Goal: Task Accomplishment & Management: Use online tool/utility

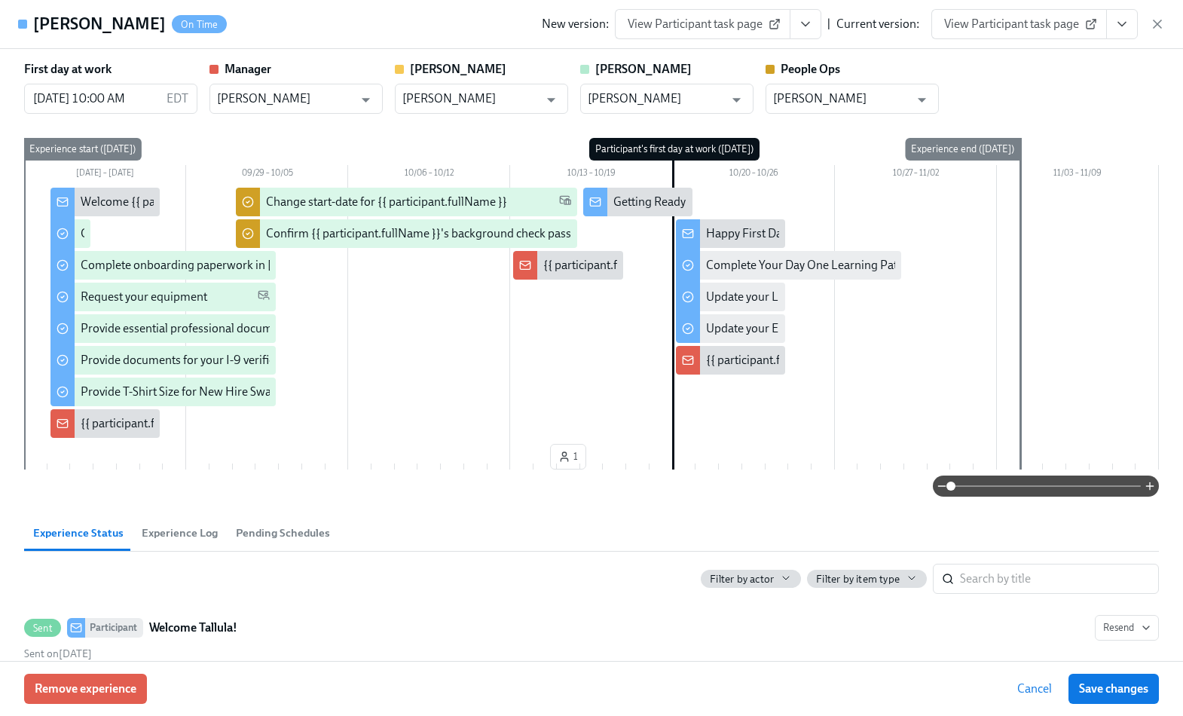
scroll to position [1332, 0]
click at [1150, 23] on icon "button" at bounding box center [1157, 24] width 15 height 15
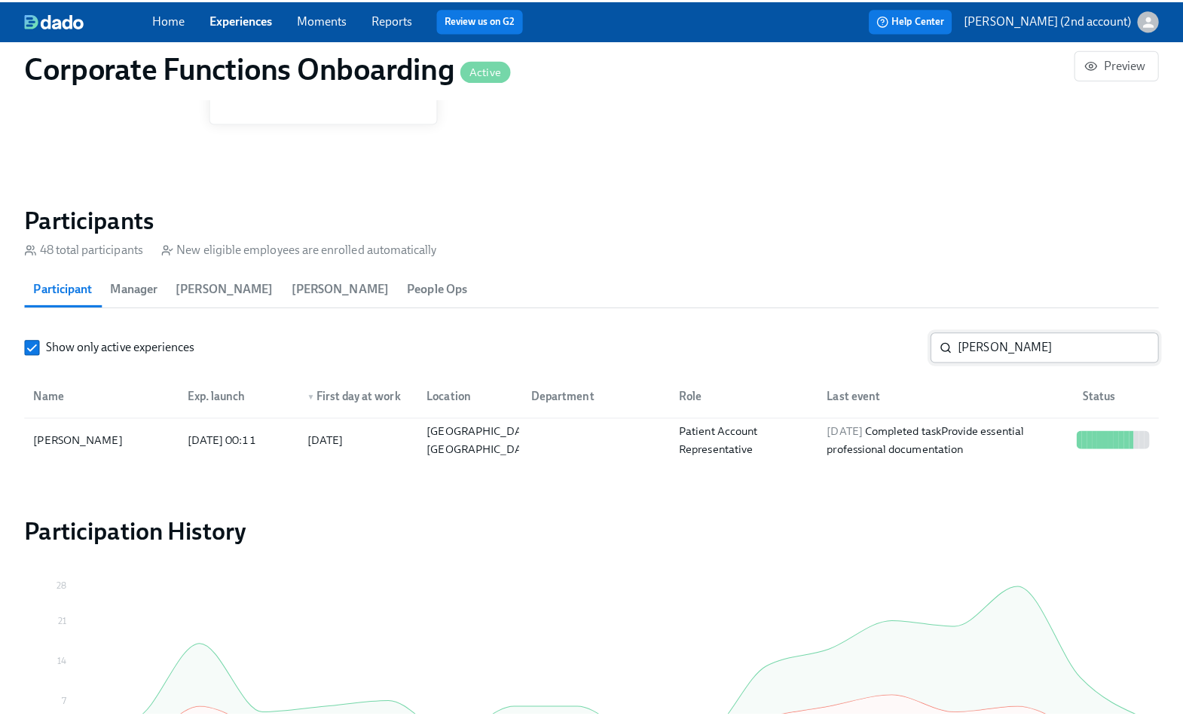
scroll to position [0, 7665]
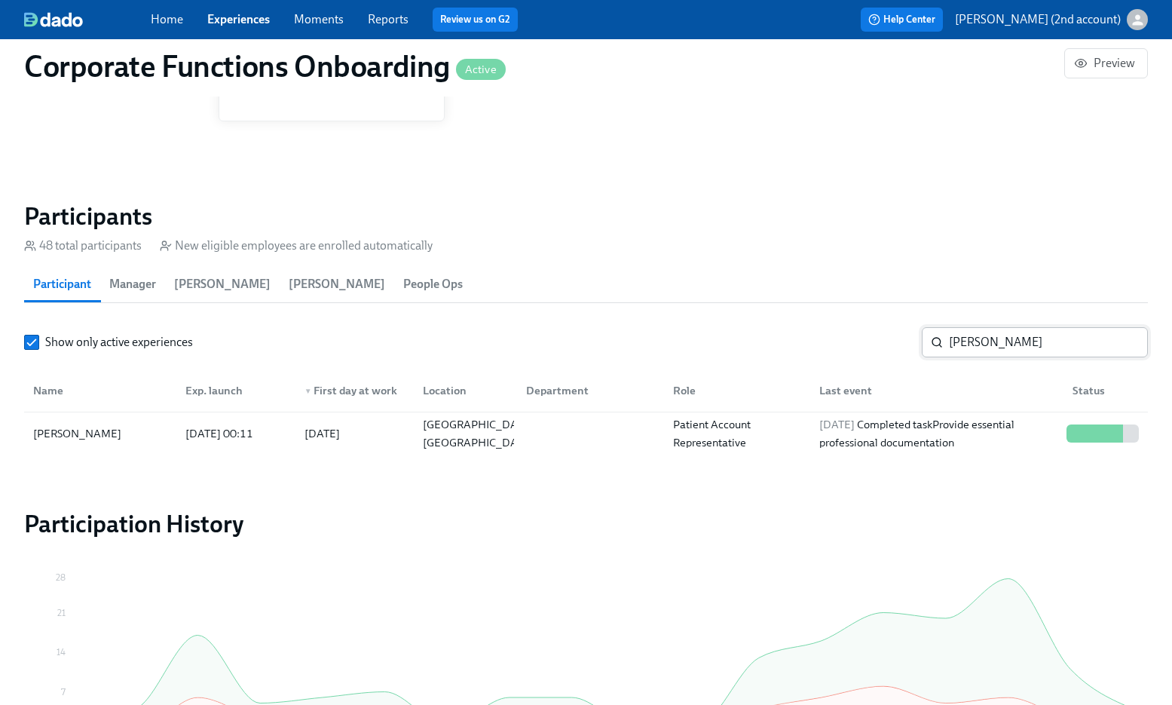
click at [1023, 337] on input "Tallula Sanders" at bounding box center [1048, 342] width 199 height 30
paste input "[PERSON_NAME]"
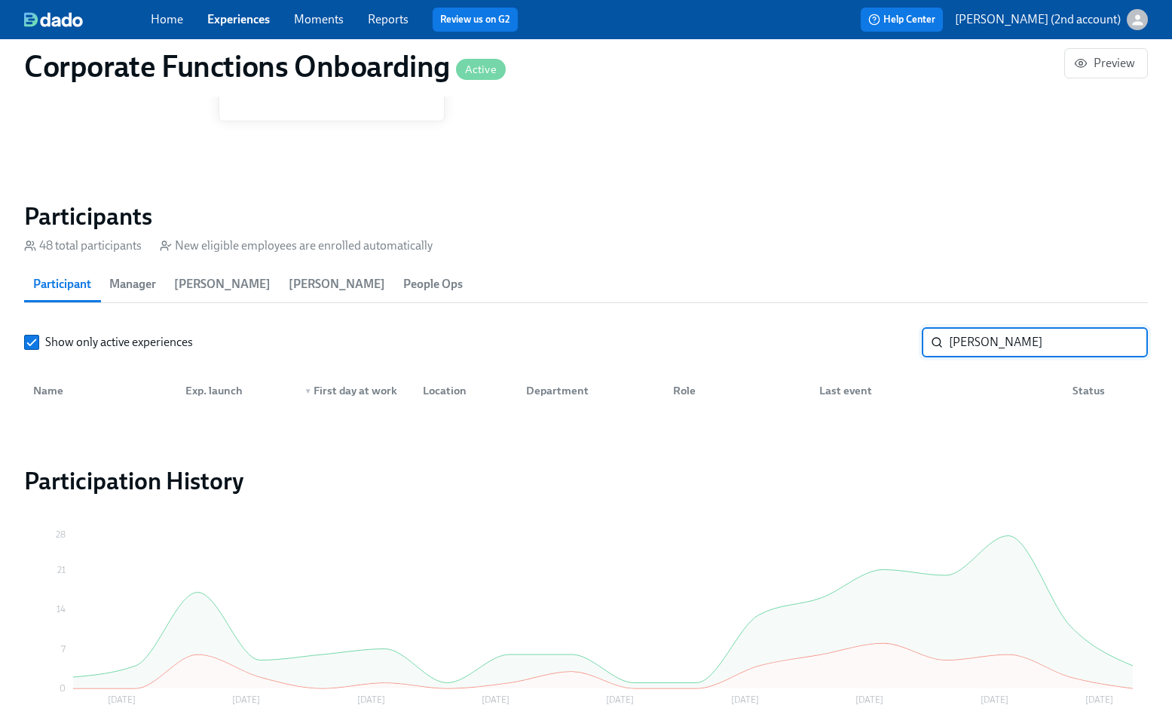
type input "[PERSON_NAME]"
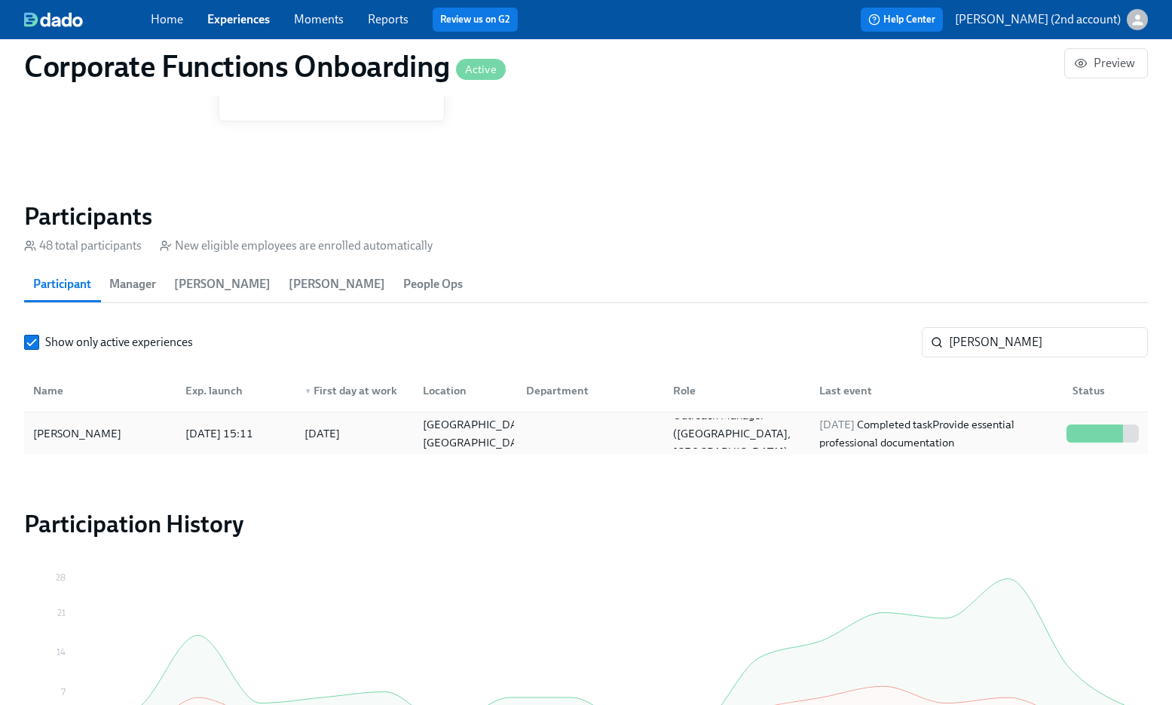
click at [1000, 426] on div "2025/10/03 Completed task Provide essential professional documentation" at bounding box center [936, 433] width 247 height 36
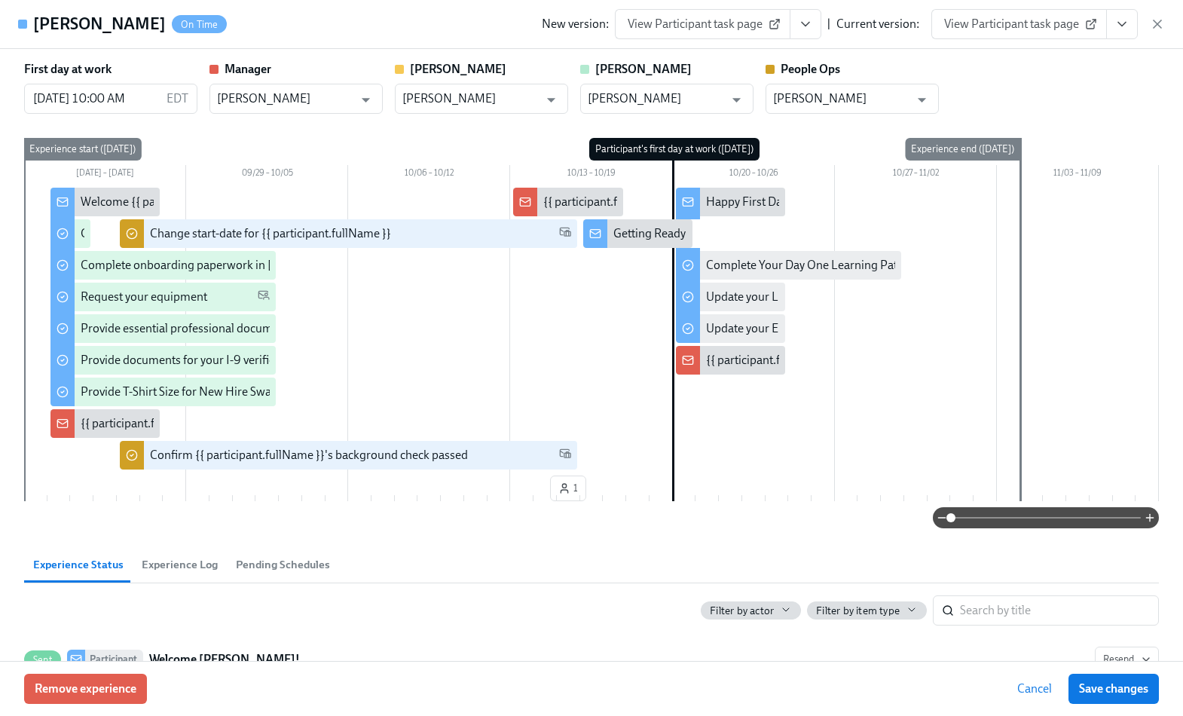
click at [1127, 31] on icon "View task page" at bounding box center [1122, 24] width 15 height 15
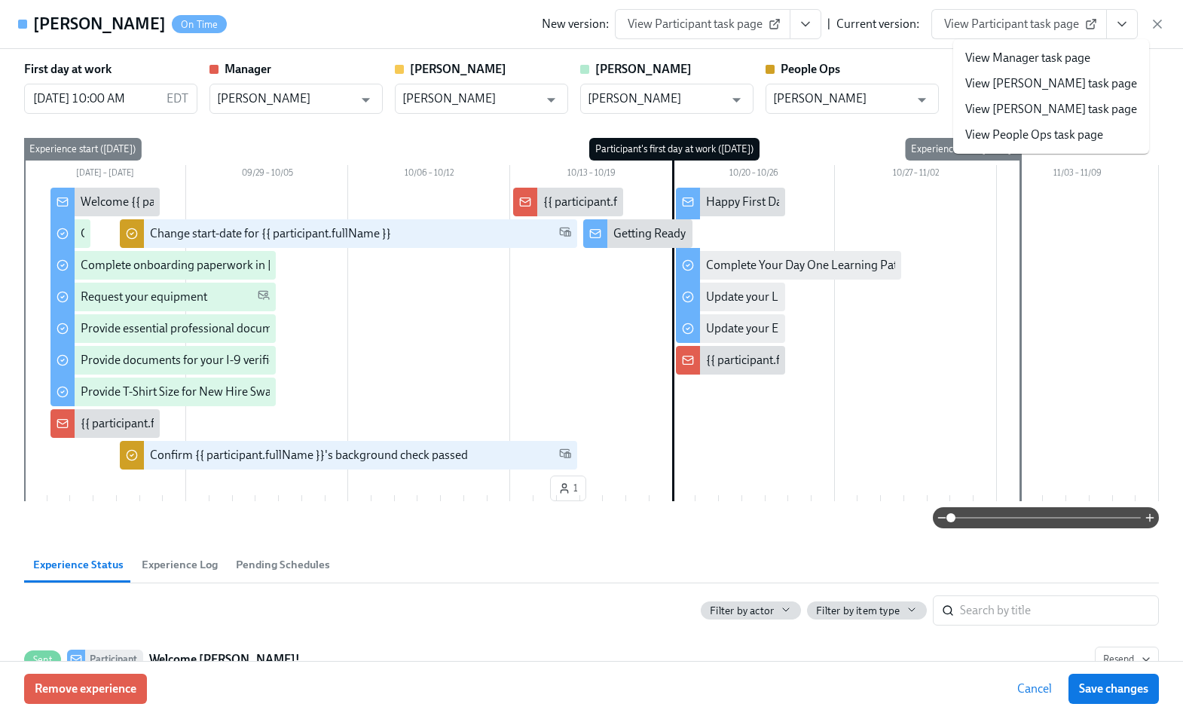
click at [1084, 139] on link "View People Ops task page" at bounding box center [1035, 135] width 138 height 17
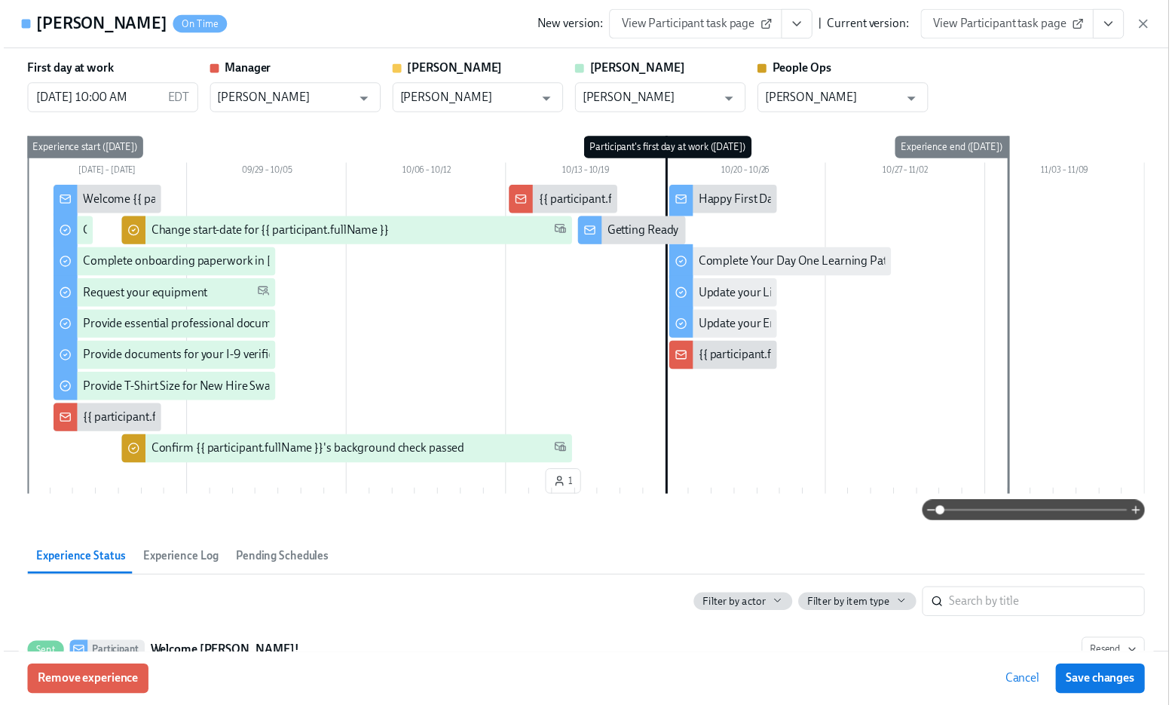
scroll to position [0, 7677]
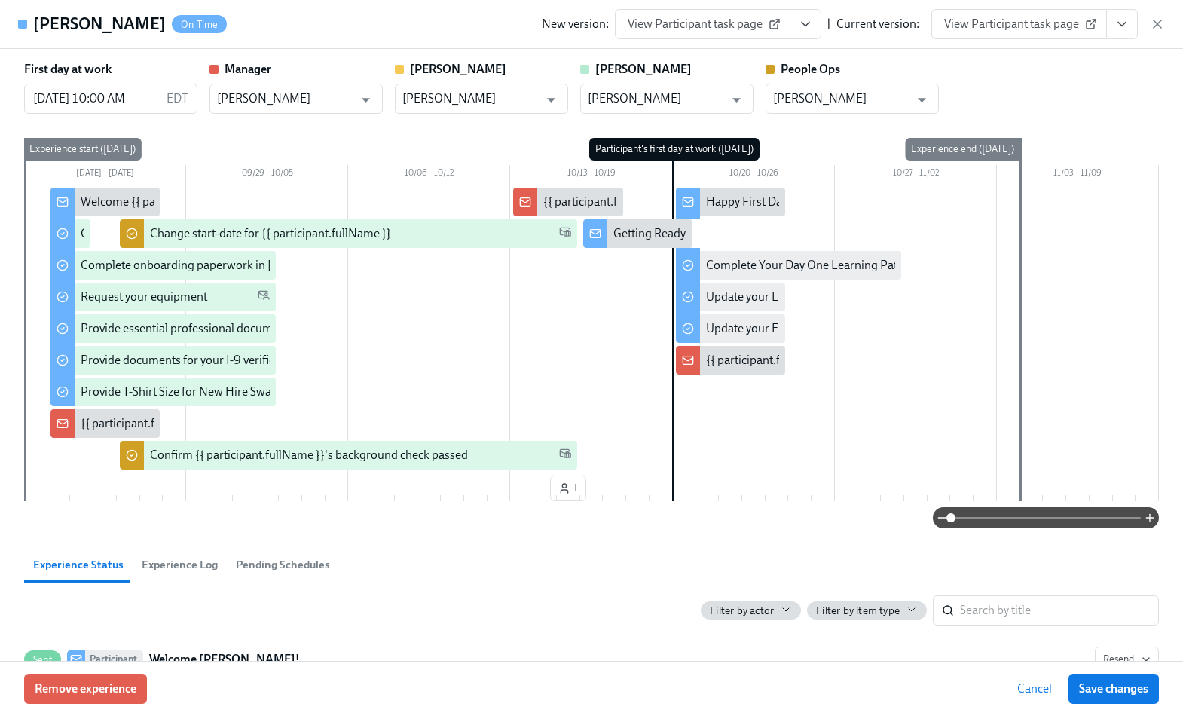
click at [1158, 26] on icon "button" at bounding box center [1157, 24] width 15 height 15
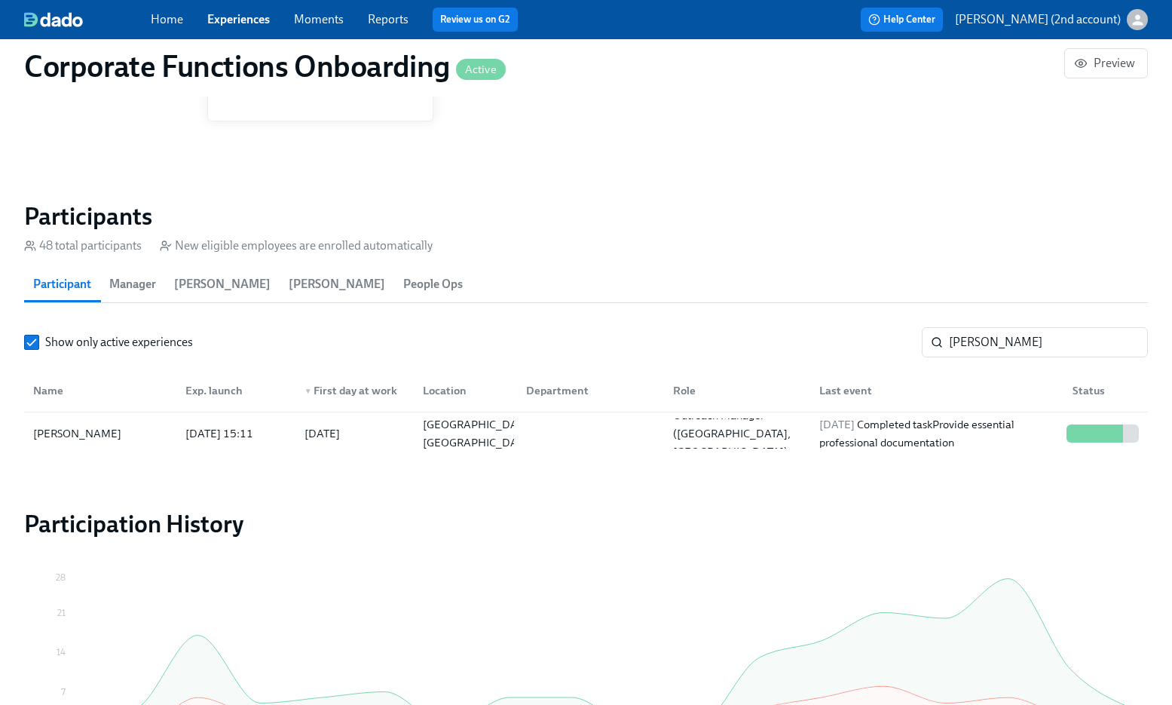
scroll to position [0, 7665]
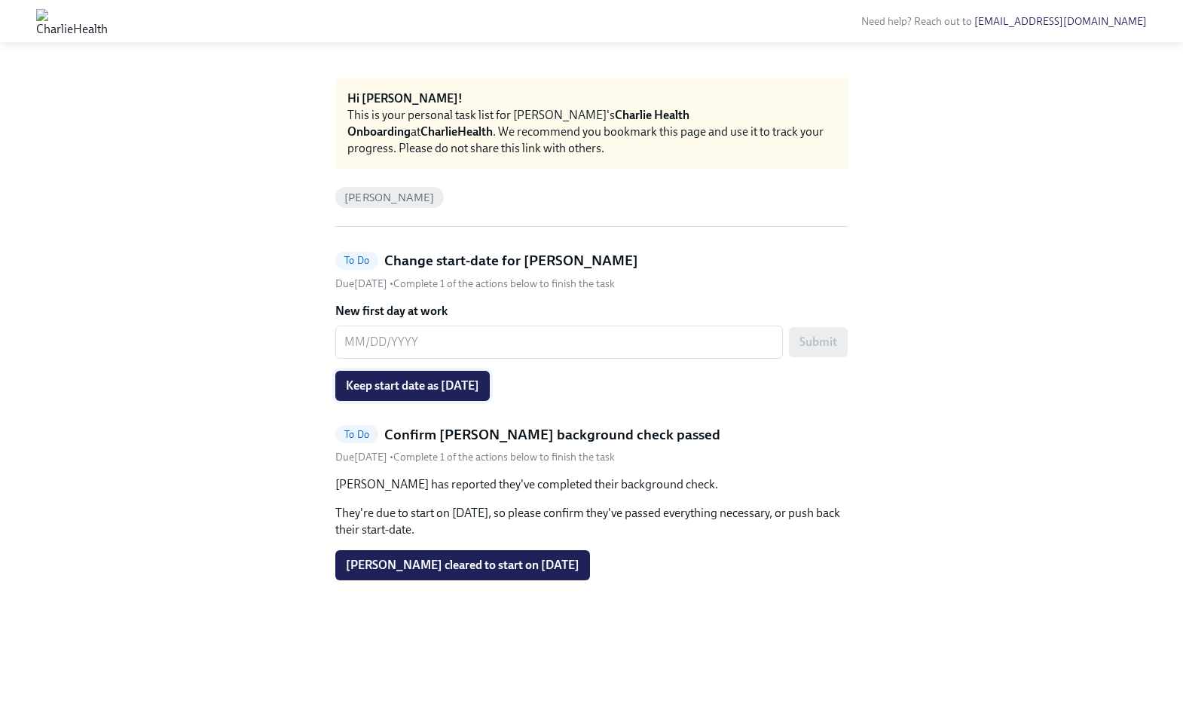
click at [439, 384] on span "Keep start date as [DATE]" at bounding box center [412, 385] width 133 height 15
click at [467, 571] on span "[PERSON_NAME] cleared to start on [DATE]" at bounding box center [463, 565] width 234 height 15
